Goal: Task Accomplishment & Management: Manage account settings

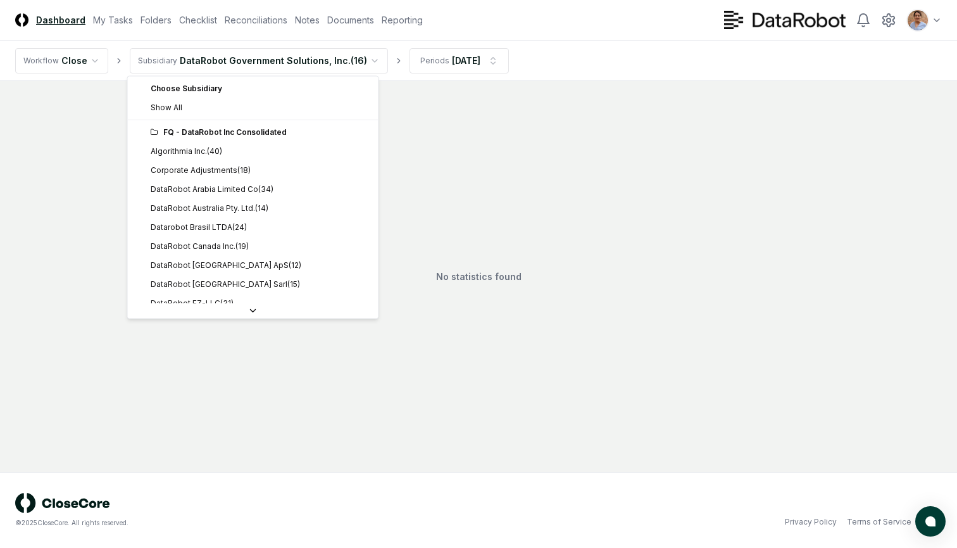
click at [327, 72] on html "CloseCore Dashboard My Tasks Folders Checklist Reconciliations Notes Documents …" at bounding box center [478, 274] width 957 height 548
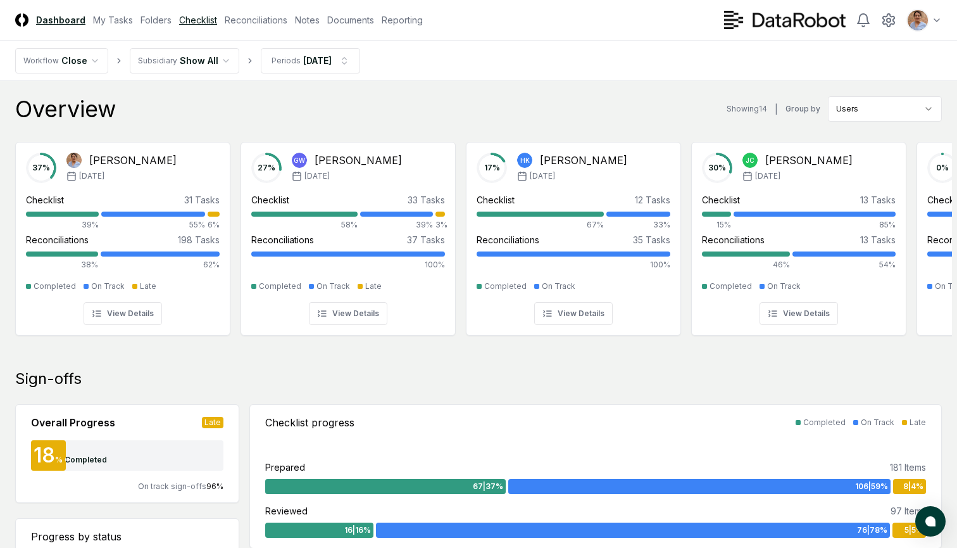
click at [196, 23] on link "Checklist" at bounding box center [198, 19] width 38 height 13
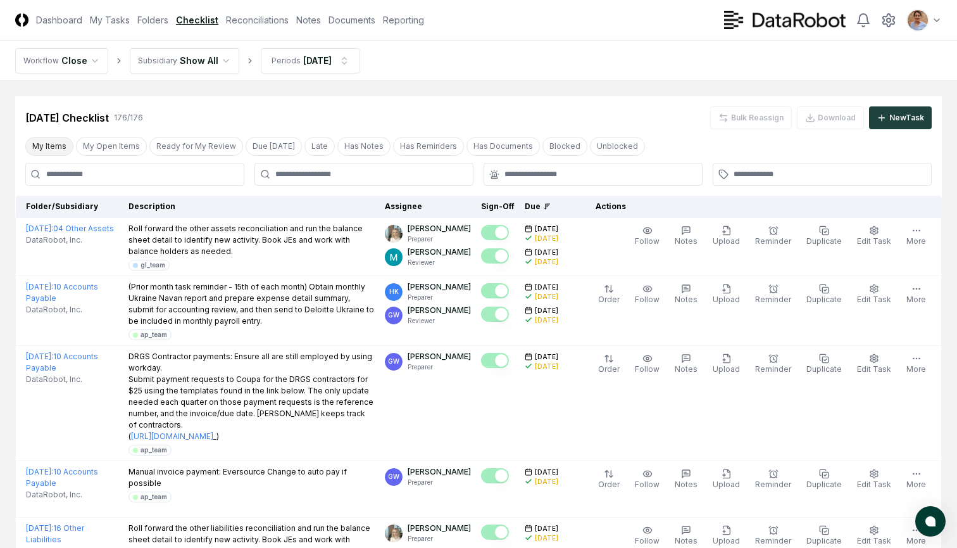
click at [47, 147] on button "My Items" at bounding box center [49, 146] width 48 height 19
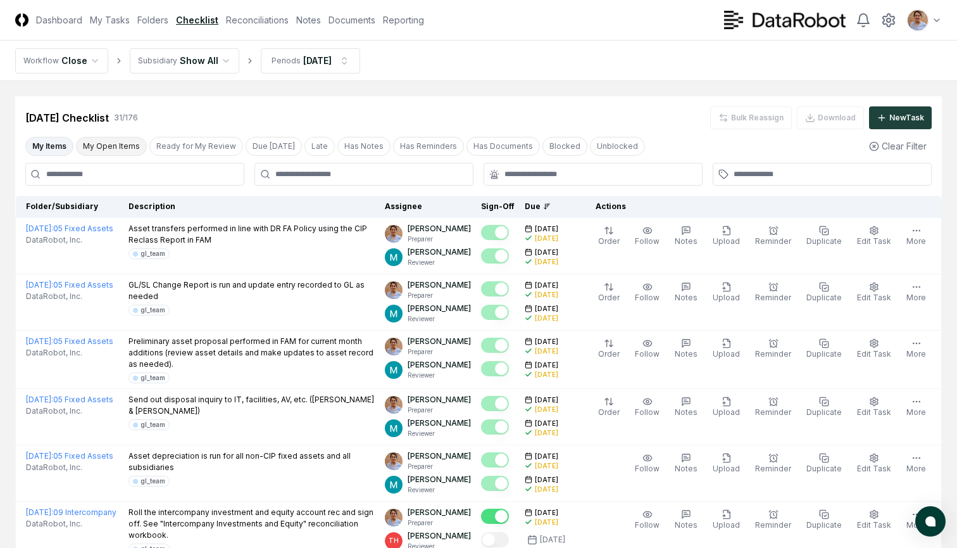
click at [110, 147] on button "My Open Items" at bounding box center [111, 146] width 71 height 19
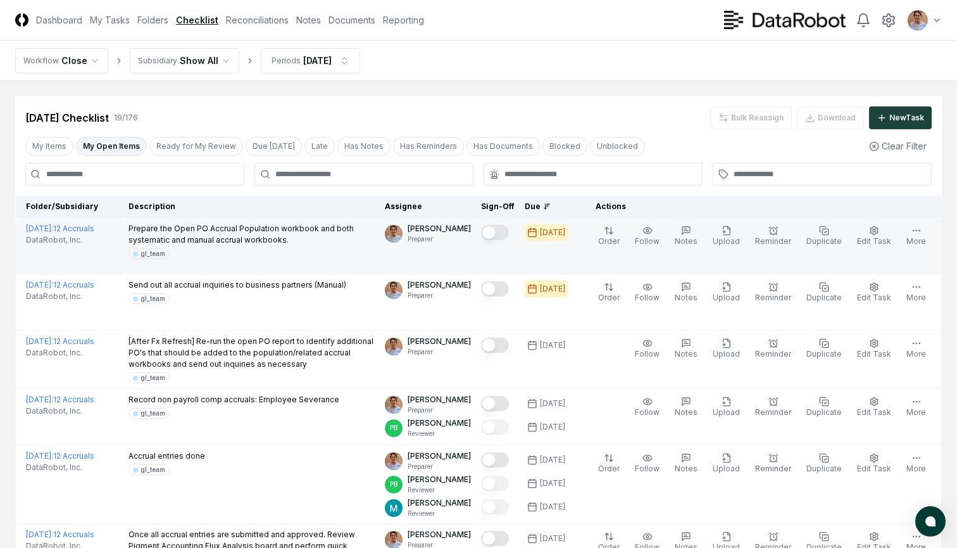
click at [503, 232] on button "Mark complete" at bounding box center [495, 232] width 28 height 15
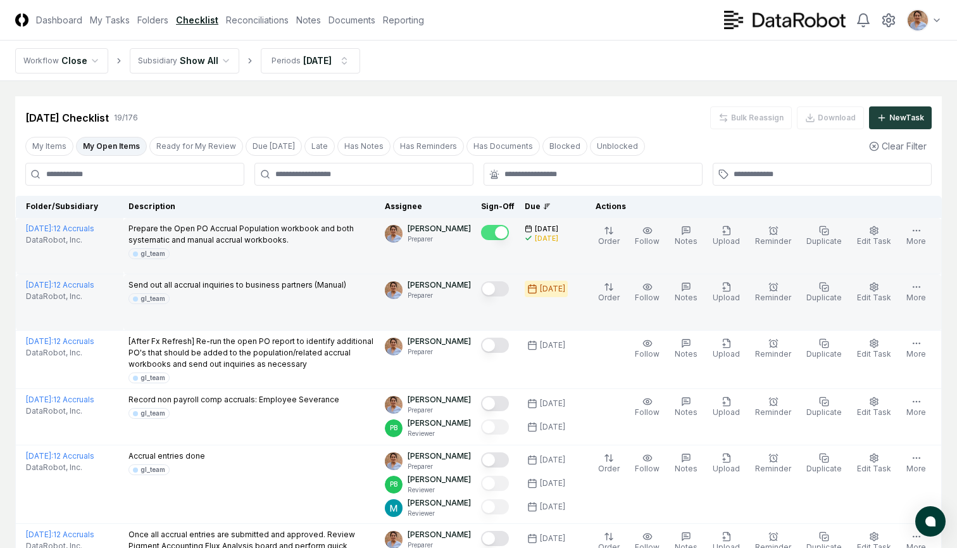
click at [502, 291] on button "Mark complete" at bounding box center [495, 288] width 28 height 15
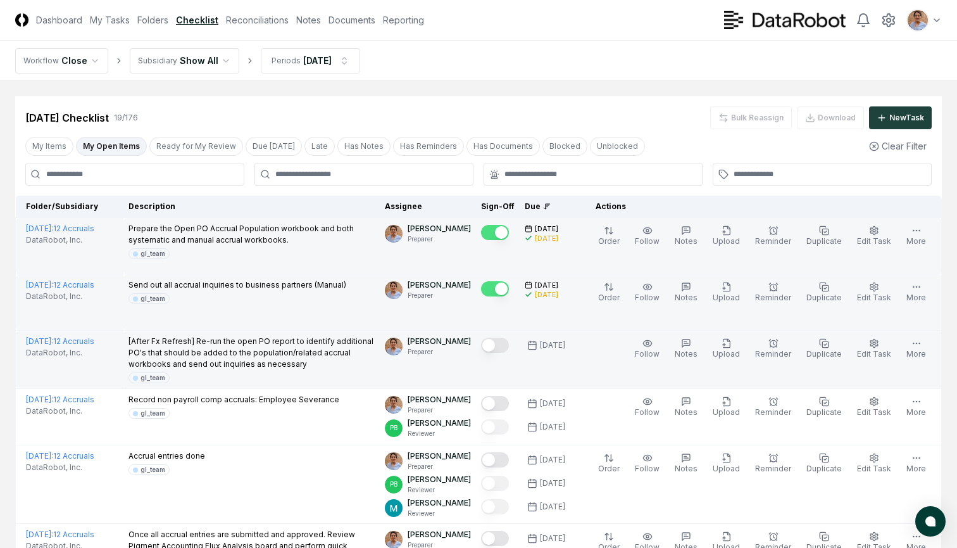
click at [508, 348] on button "Mark complete" at bounding box center [495, 344] width 28 height 15
